Goal: Entertainment & Leisure: Consume media (video, audio)

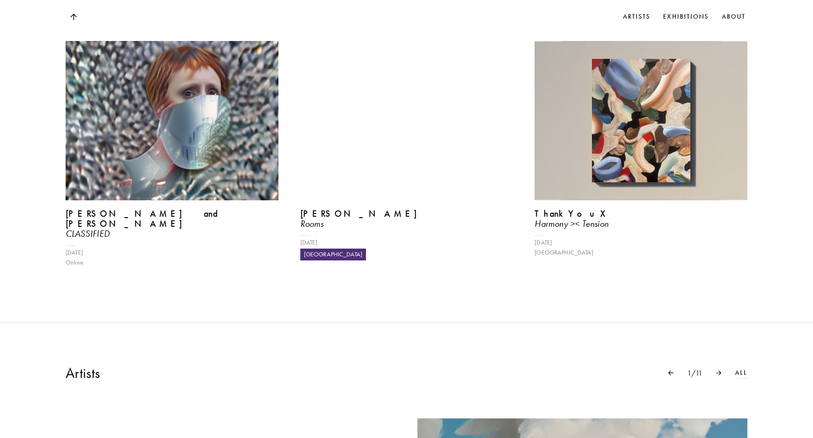
scroll to position [498, 0]
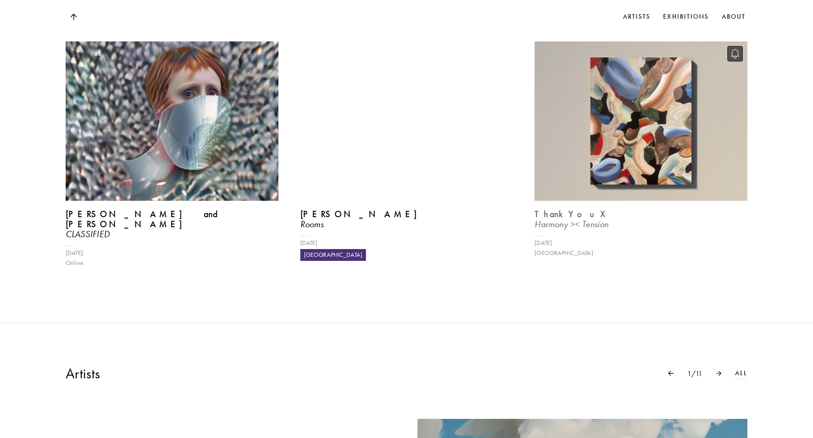
click at [659, 102] on img at bounding box center [640, 121] width 219 height 164
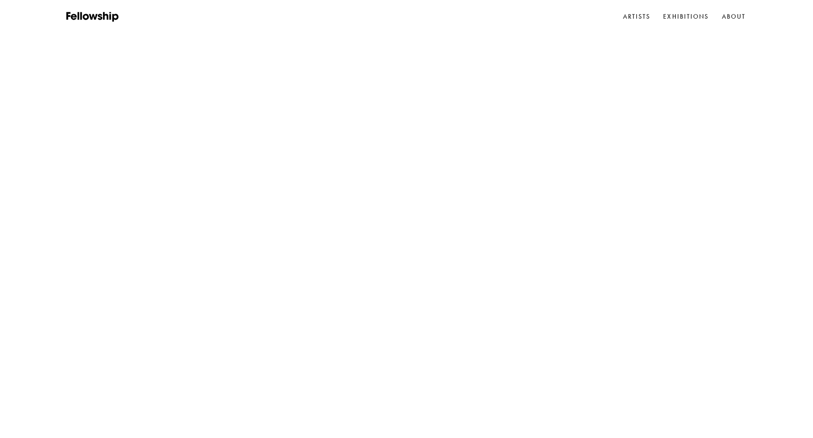
scroll to position [498, 0]
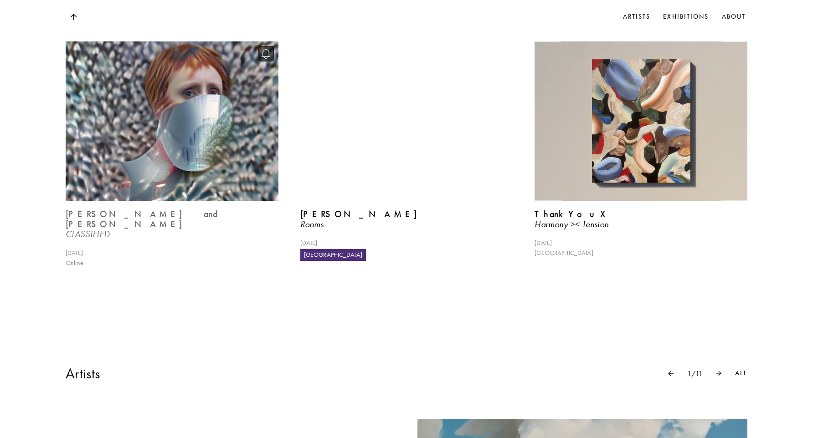
click at [195, 160] on img at bounding box center [171, 121] width 219 height 164
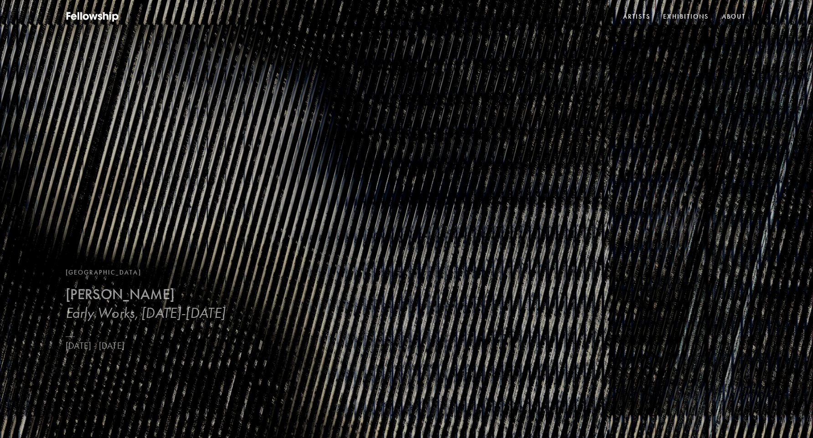
click at [121, 305] on h3 "Early Works, [DATE]-[DATE]" at bounding box center [145, 313] width 159 height 18
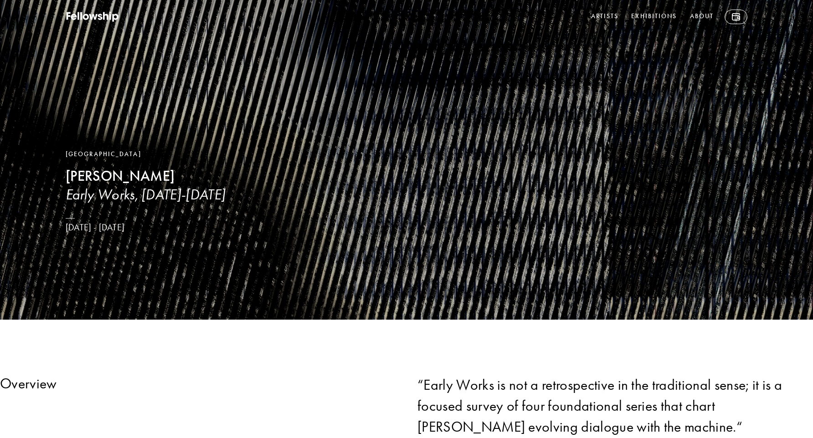
scroll to position [116, 0]
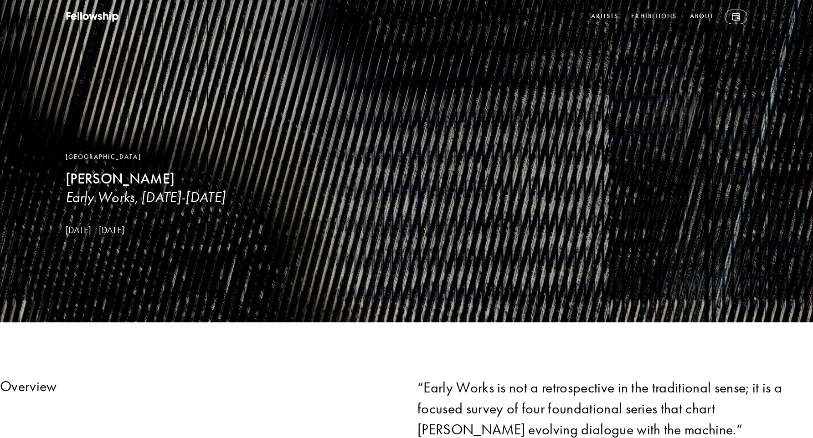
click at [88, 183] on b "[PERSON_NAME]" at bounding box center [120, 179] width 109 height 18
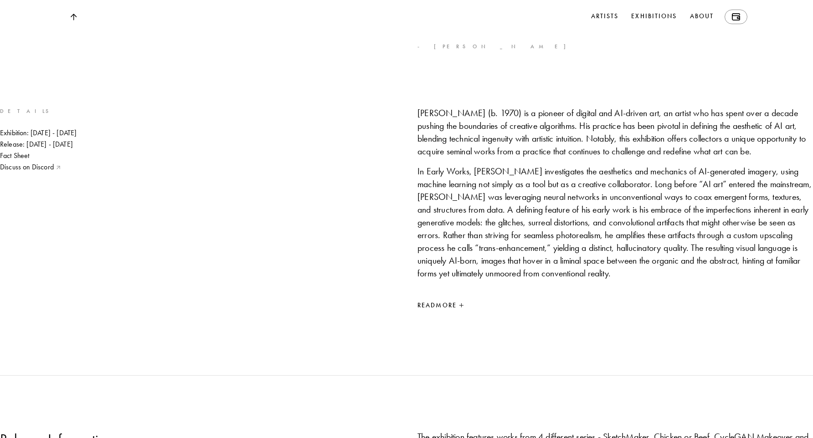
scroll to position [527, 0]
click at [455, 312] on div "Read More" at bounding box center [614, 306] width 395 height 11
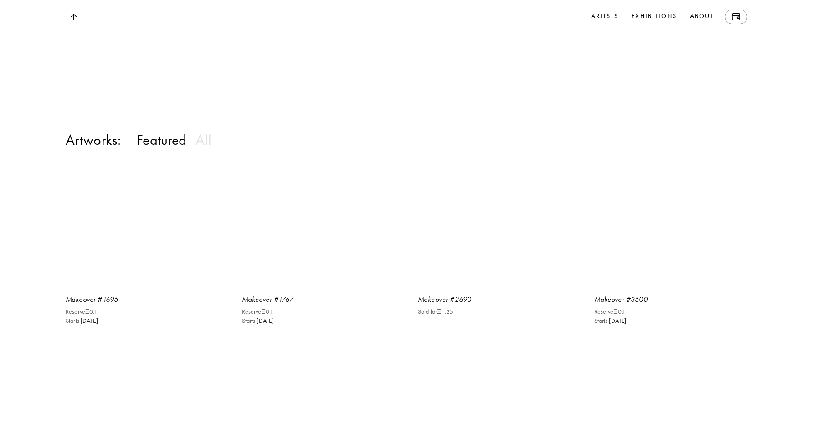
scroll to position [3421, 0]
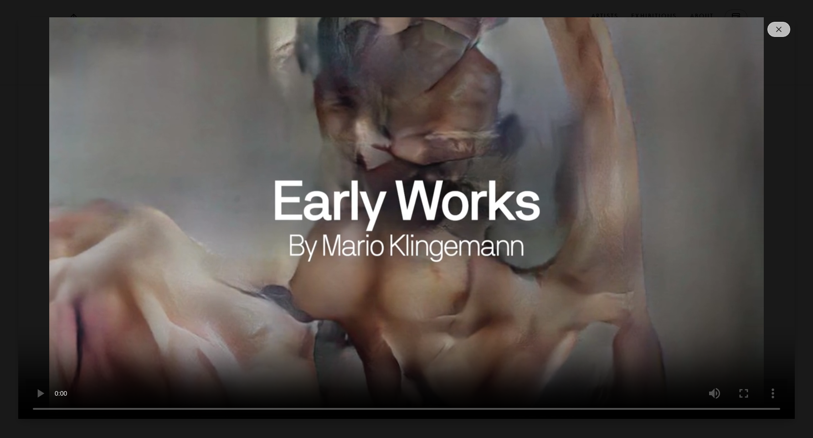
click at [258, 410] on video at bounding box center [406, 218] width 776 height 402
click at [278, 409] on video at bounding box center [406, 218] width 776 height 402
click at [347, 407] on video at bounding box center [406, 218] width 776 height 402
click at [466, 409] on video at bounding box center [406, 218] width 776 height 402
click at [519, 408] on video at bounding box center [406, 218] width 776 height 402
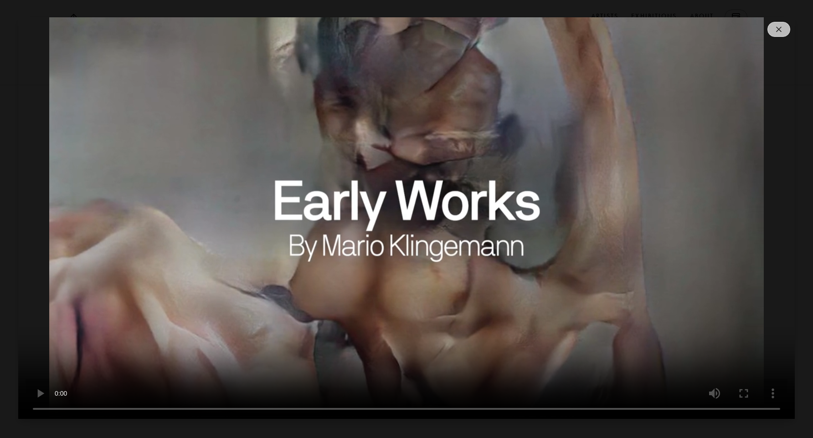
click at [557, 405] on video at bounding box center [406, 218] width 776 height 402
click at [650, 409] on video at bounding box center [406, 218] width 776 height 402
